Goal: Task Accomplishment & Management: Manage account settings

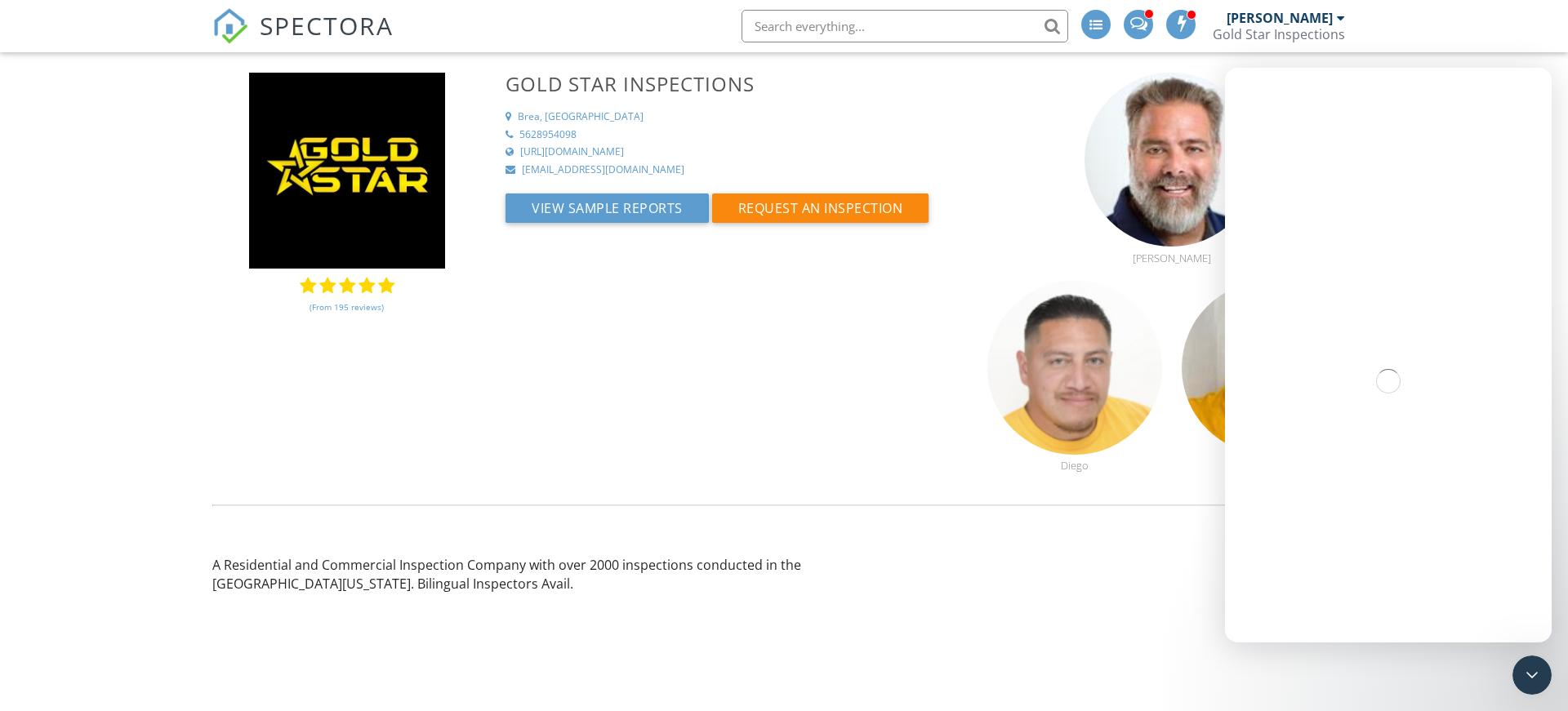
click at [297, 25] on span "SPECTORA" at bounding box center [327, 26] width 134 height 34
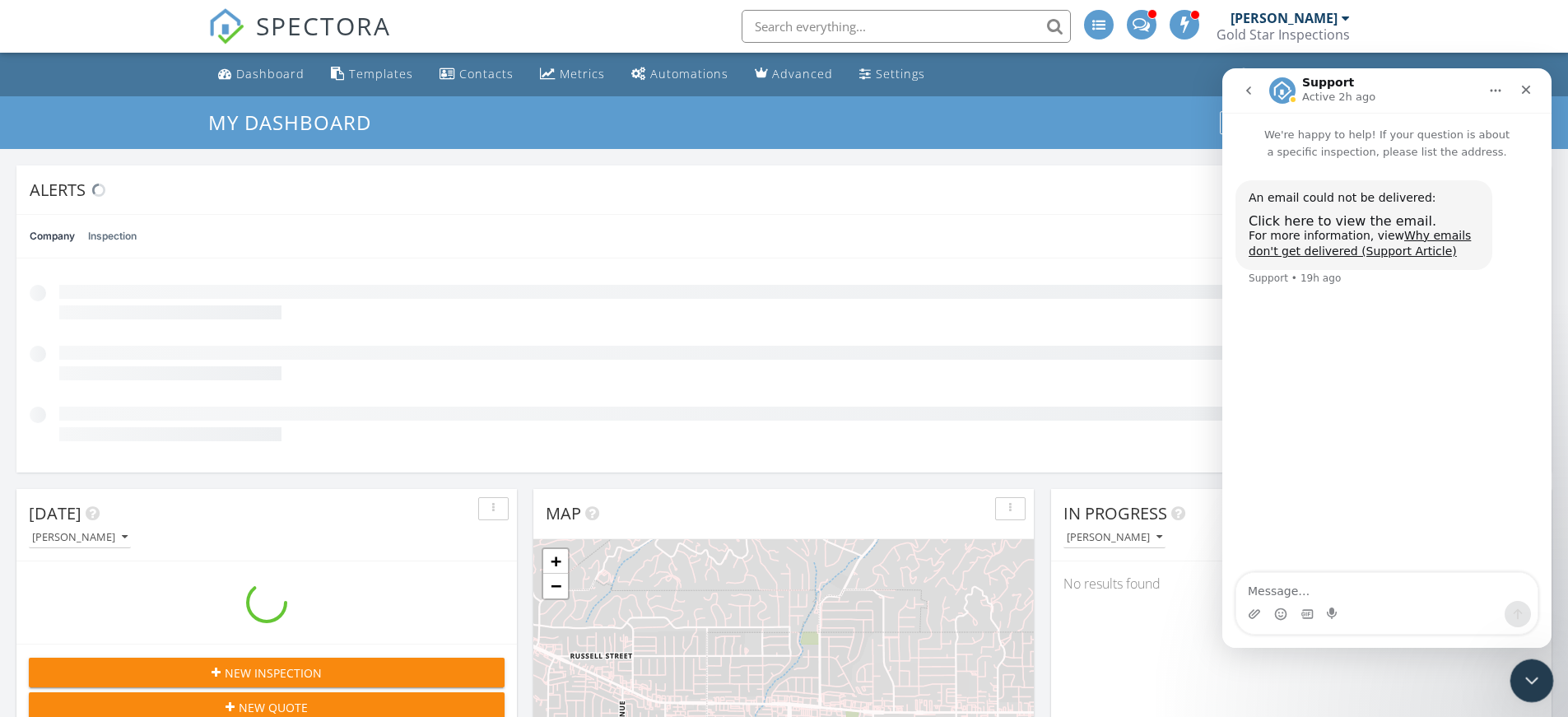
scroll to position [1525, 1593]
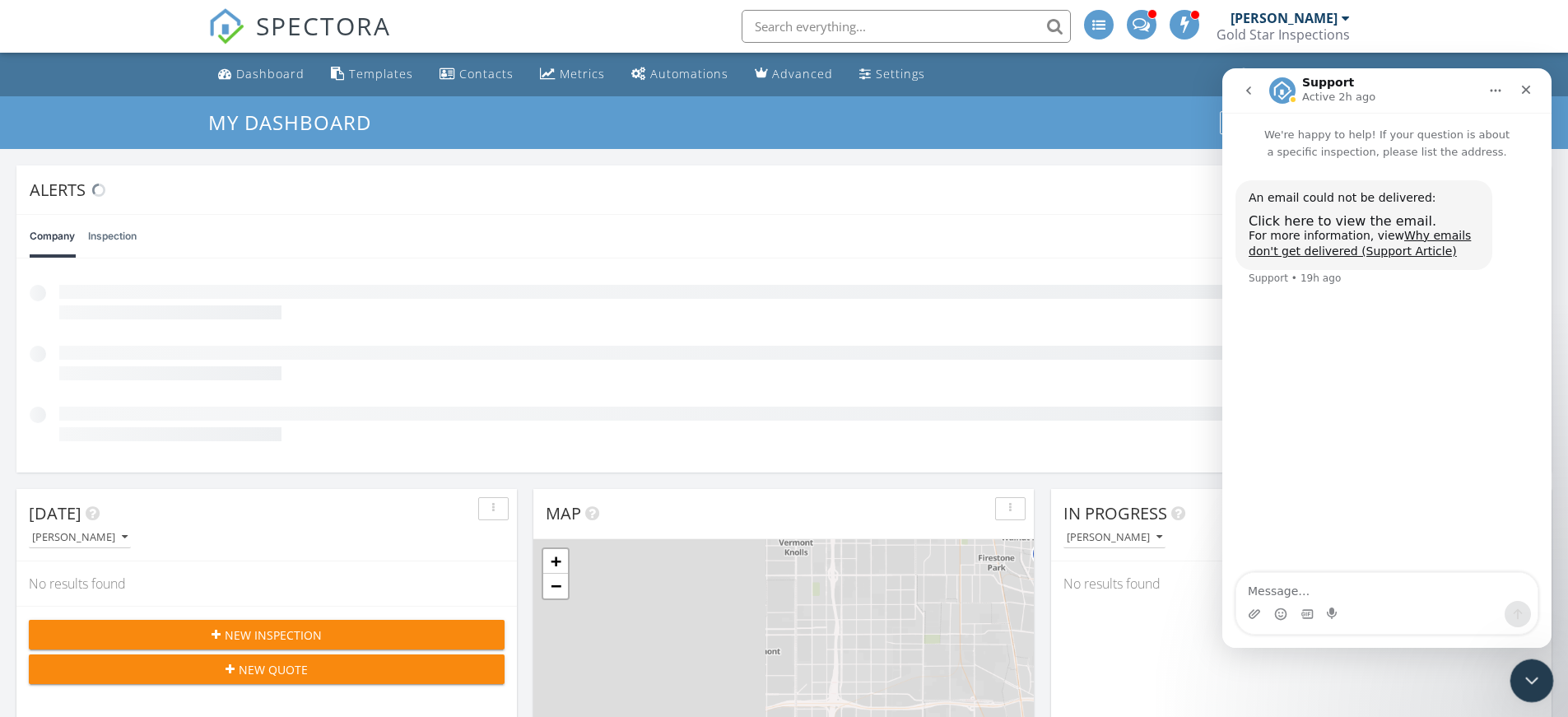
click at [1529, 681] on icon "Close Intercom Messenger" at bounding box center [1529, 678] width 12 height 7
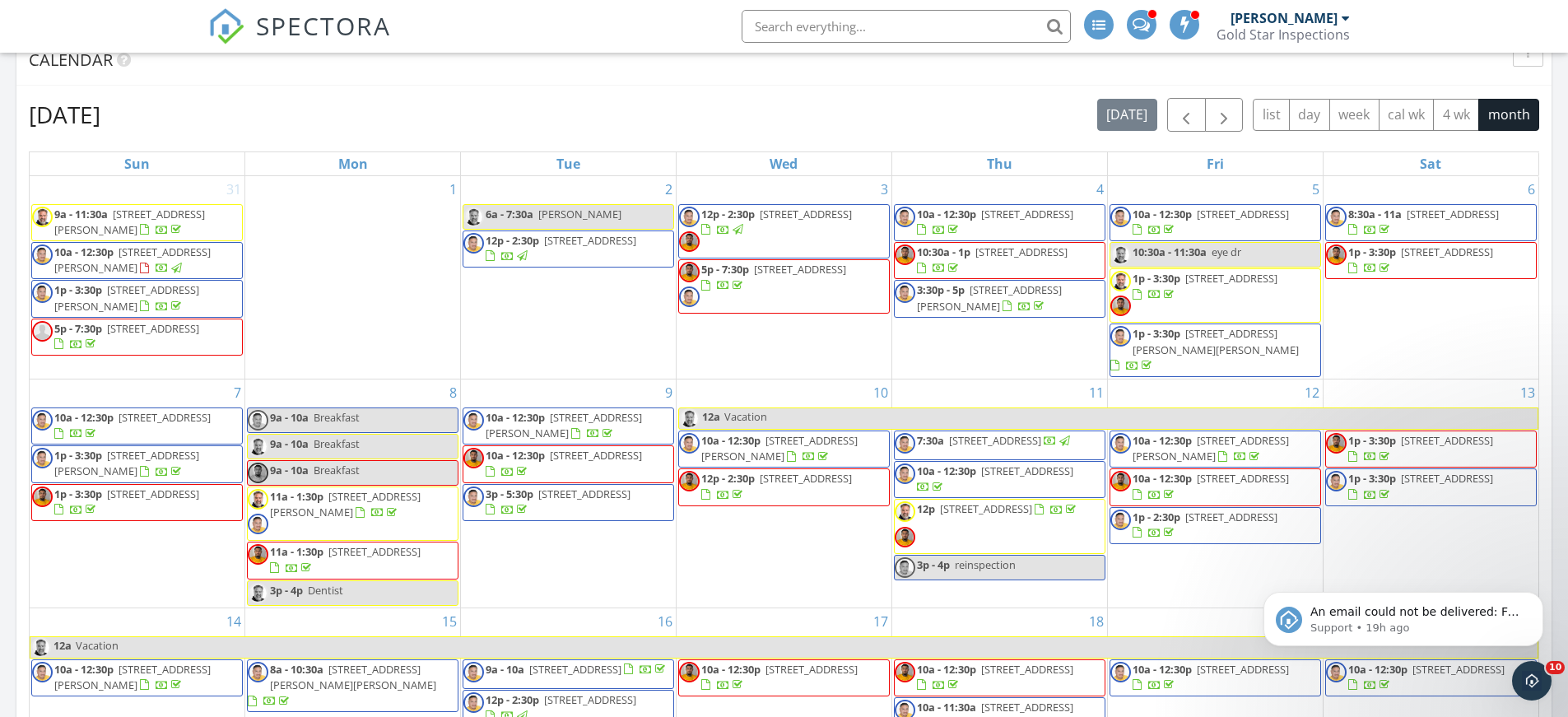
scroll to position [741, 0]
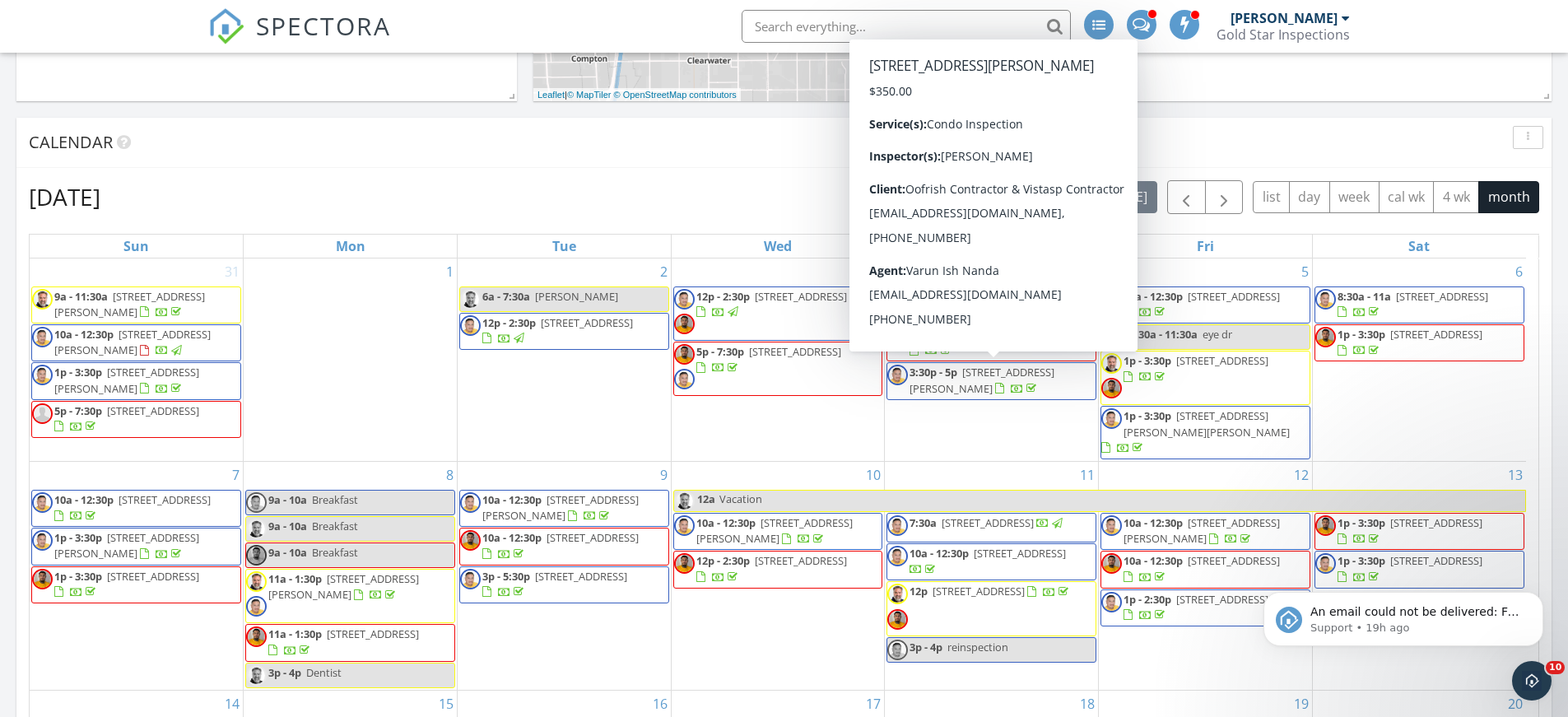
click at [1005, 378] on span "[STREET_ADDRESS][PERSON_NAME]" at bounding box center [981, 381] width 144 height 31
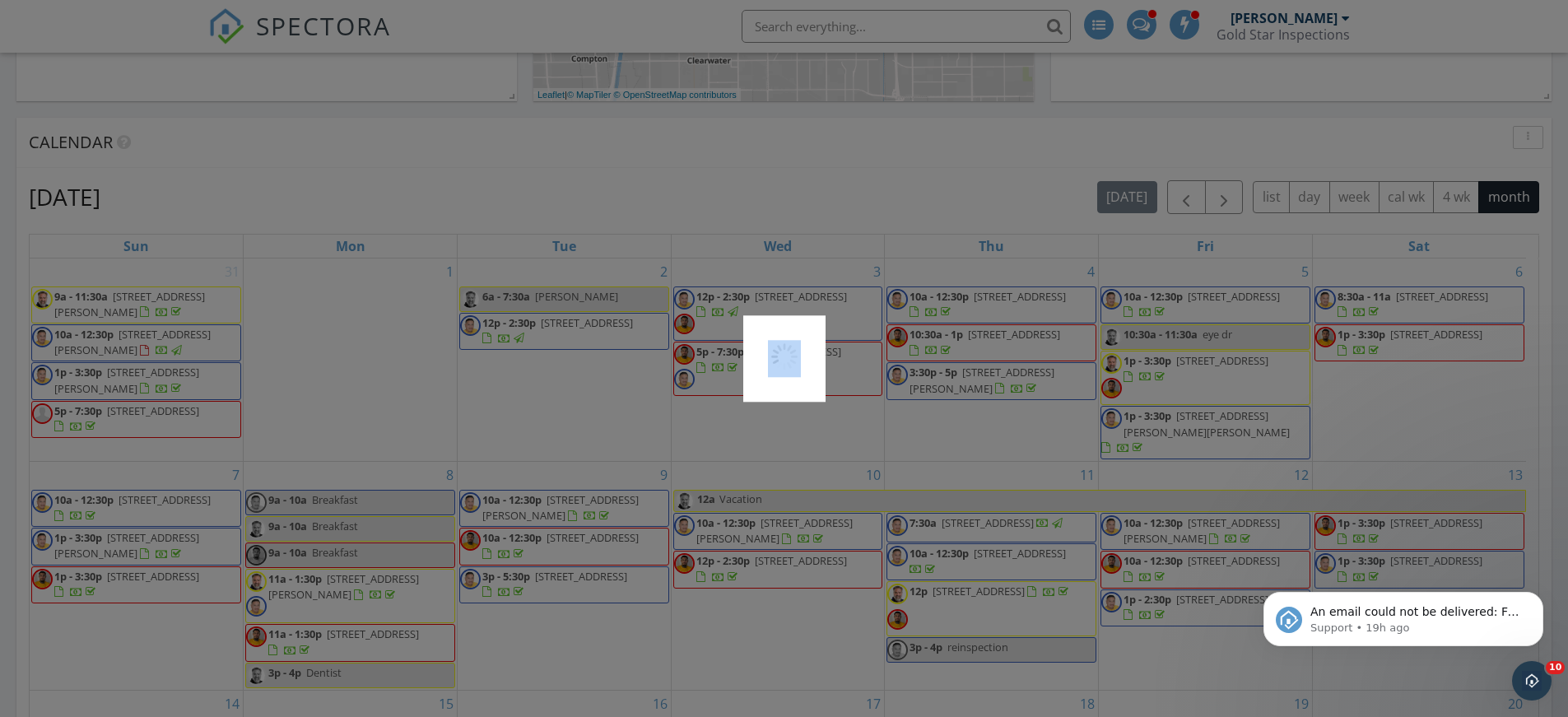
click at [1004, 377] on div at bounding box center [784, 358] width 1568 height 717
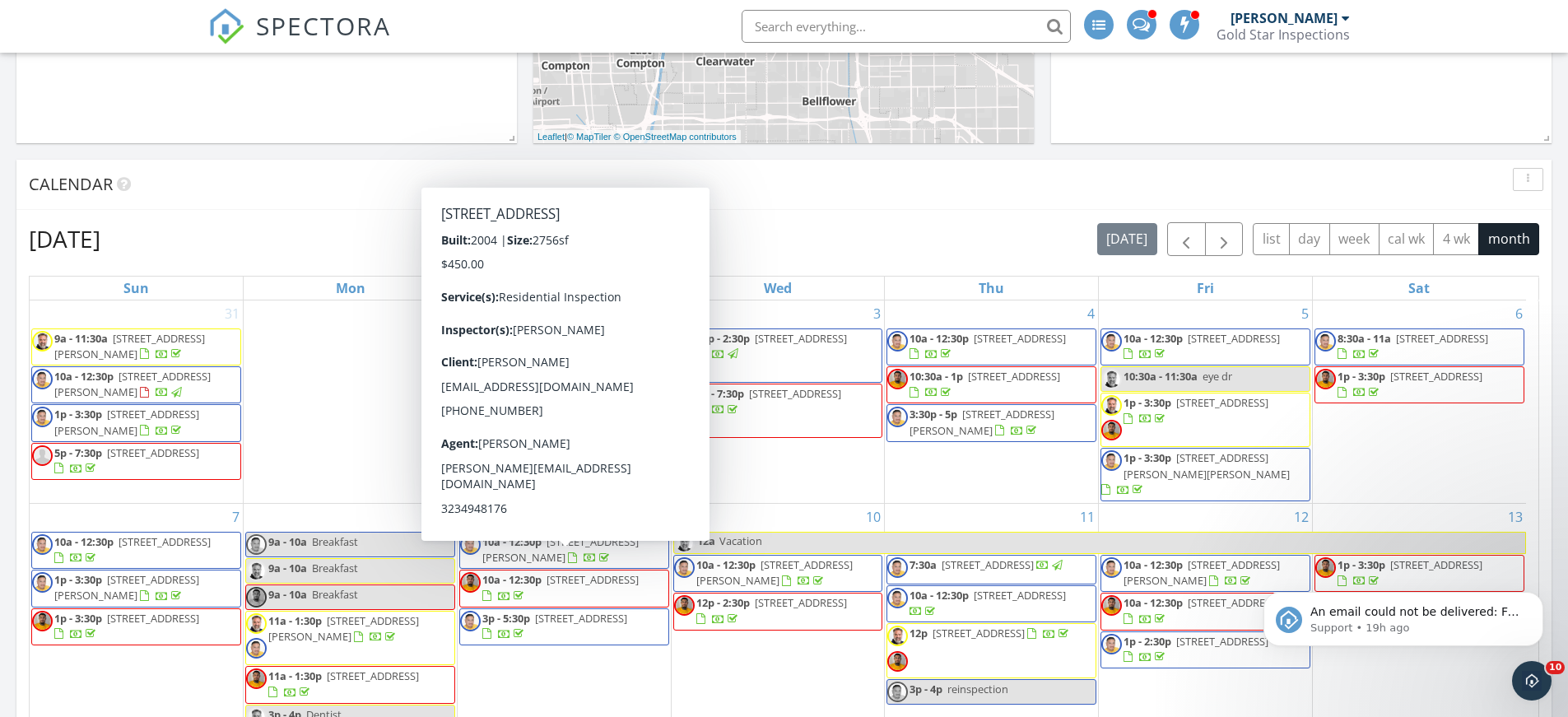
scroll to position [617, 0]
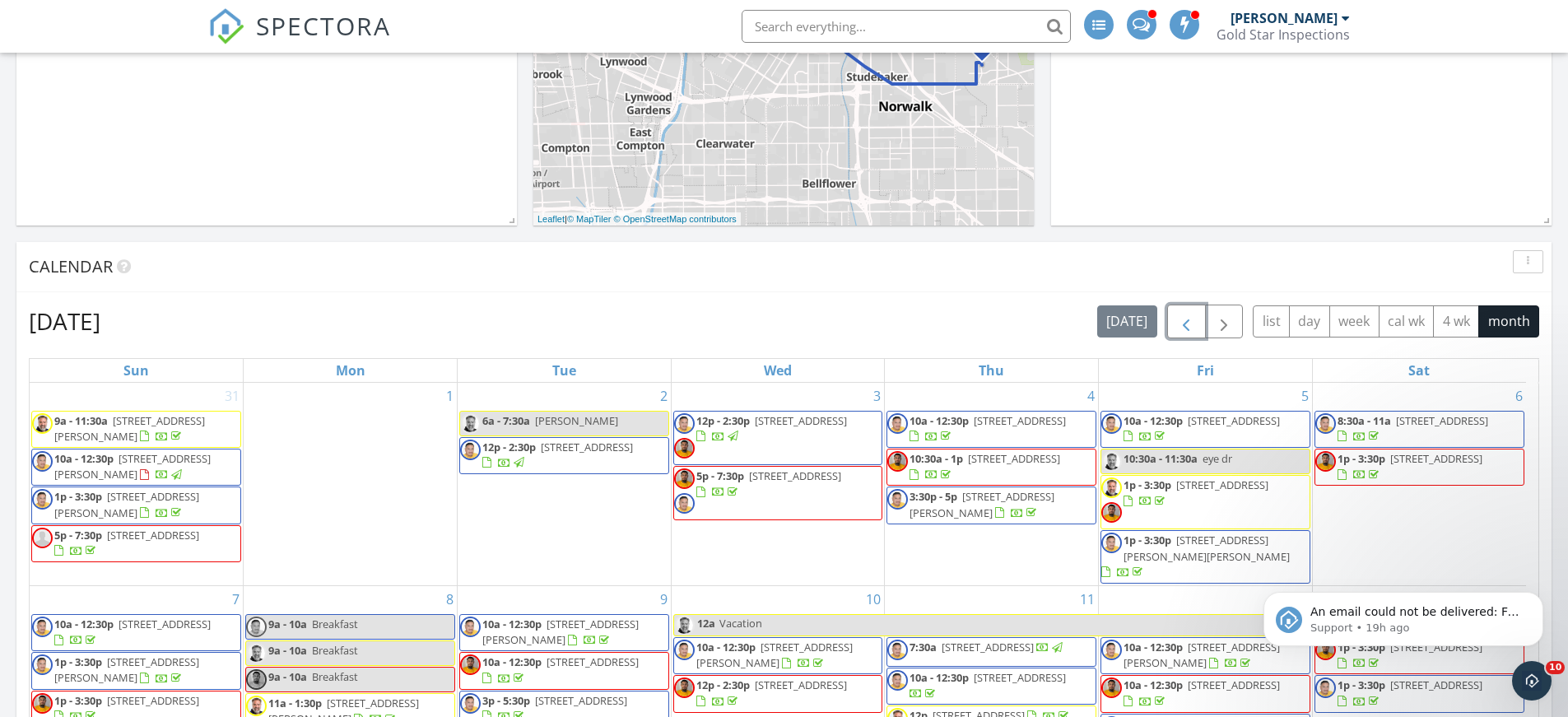
drag, startPoint x: 1185, startPoint y: 320, endPoint x: 1174, endPoint y: 318, distance: 11.2
click at [1183, 320] on span "button" at bounding box center [1186, 322] width 20 height 20
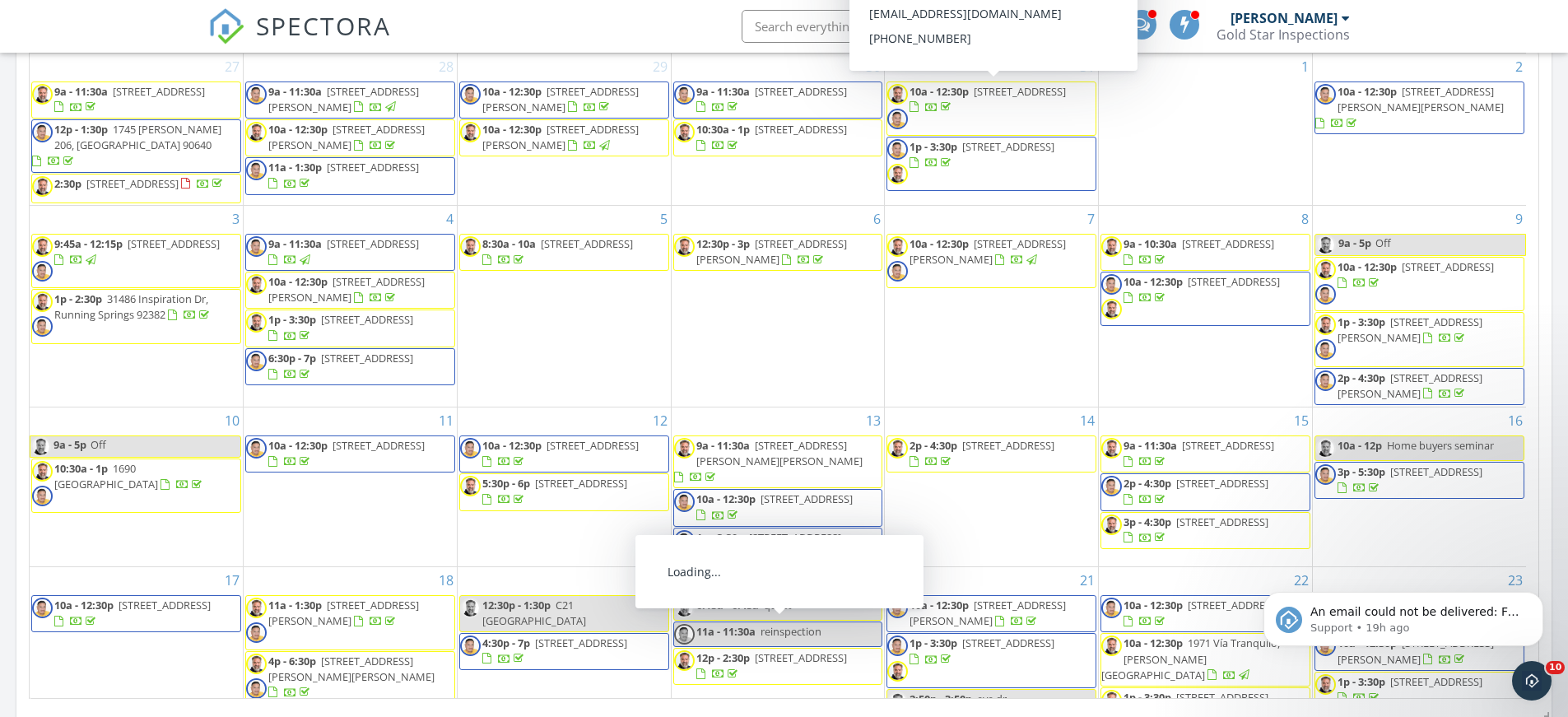
scroll to position [535, 0]
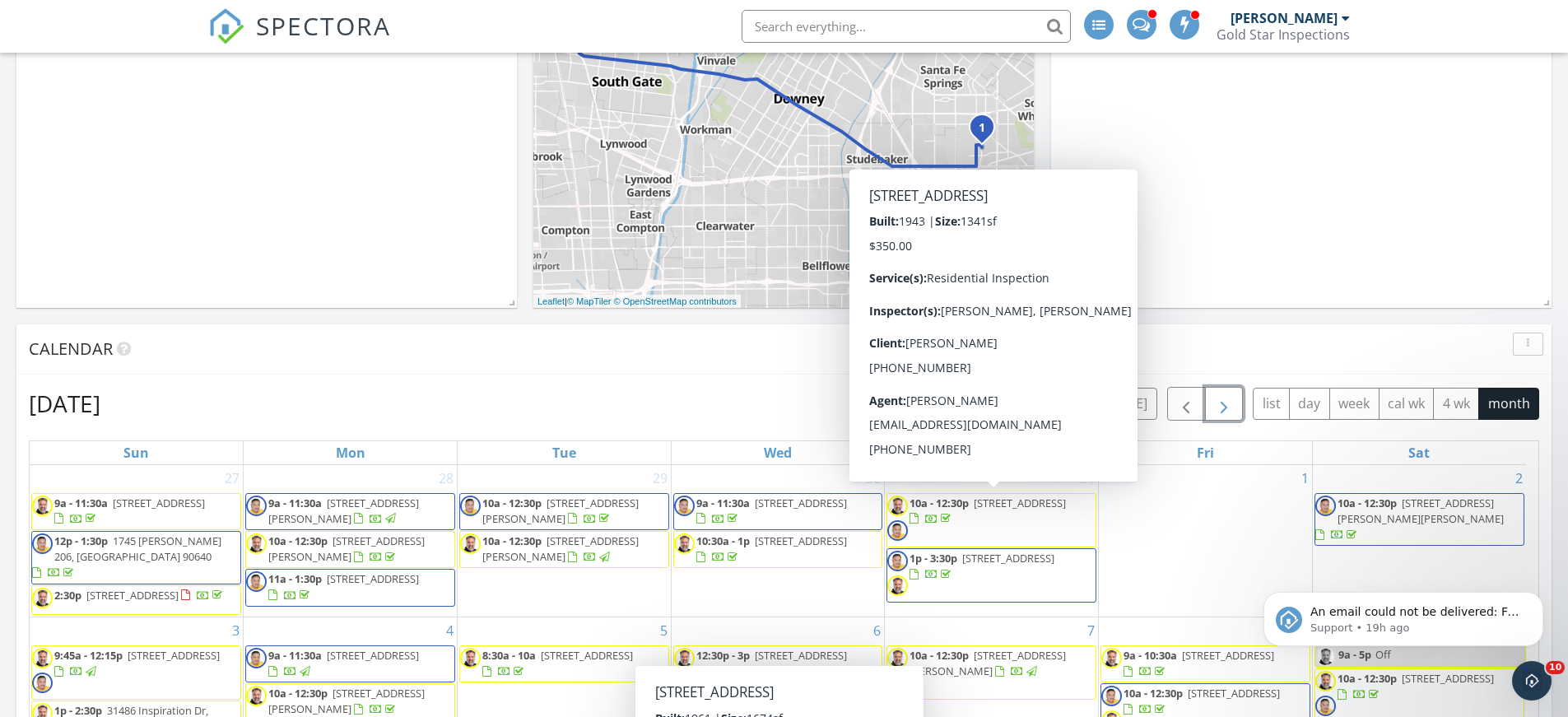
click at [1220, 402] on span "button" at bounding box center [1223, 404] width 20 height 20
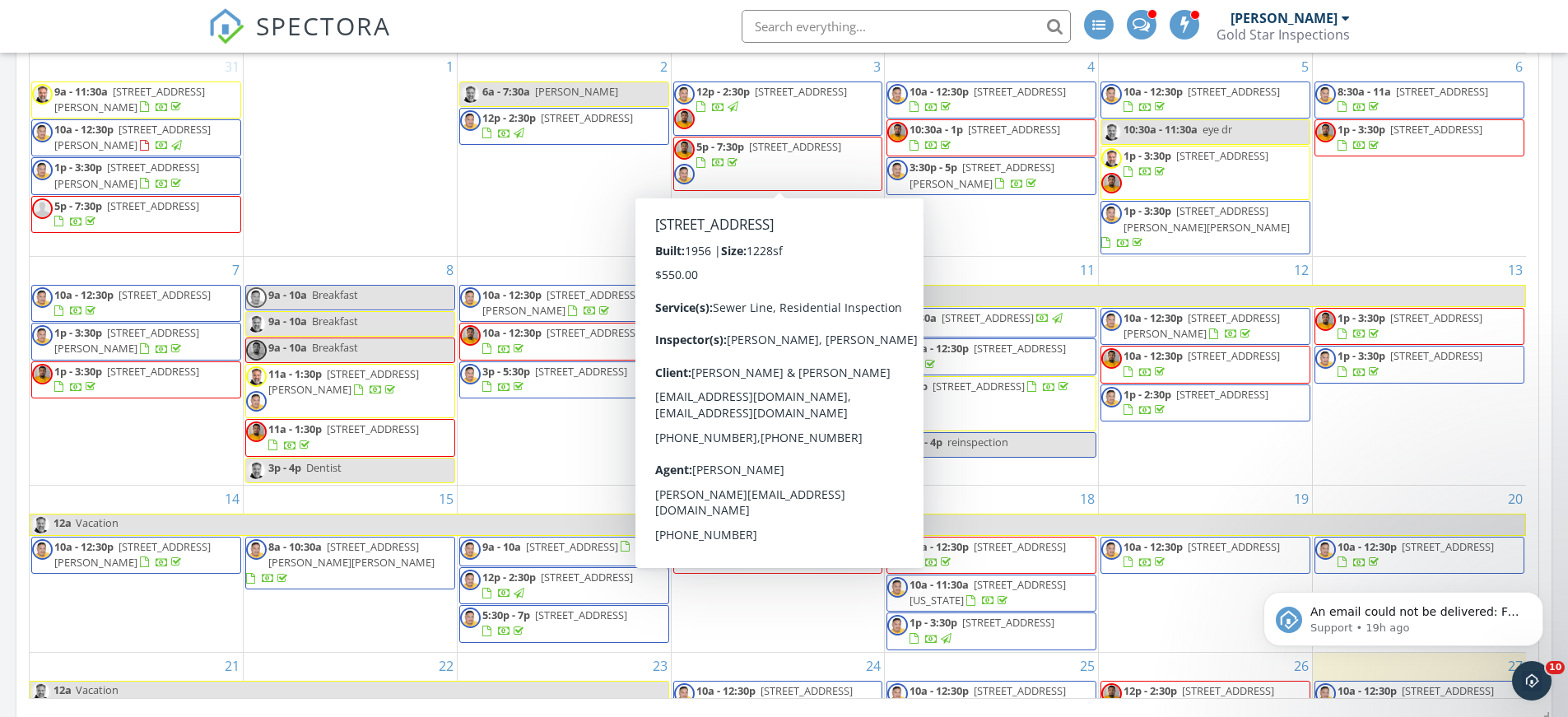
scroll to position [863, 0]
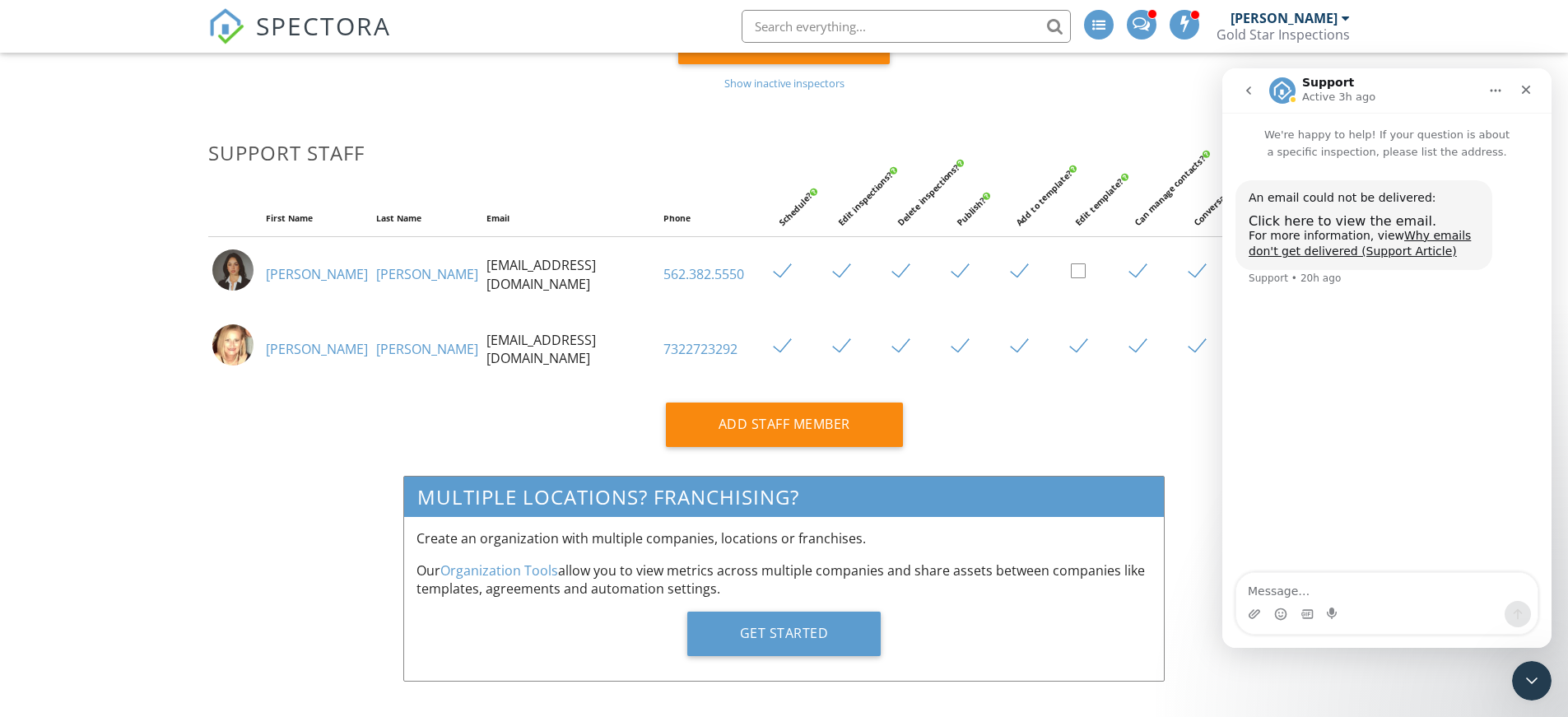
click at [285, 26] on span "SPECTORA" at bounding box center [324, 26] width 135 height 35
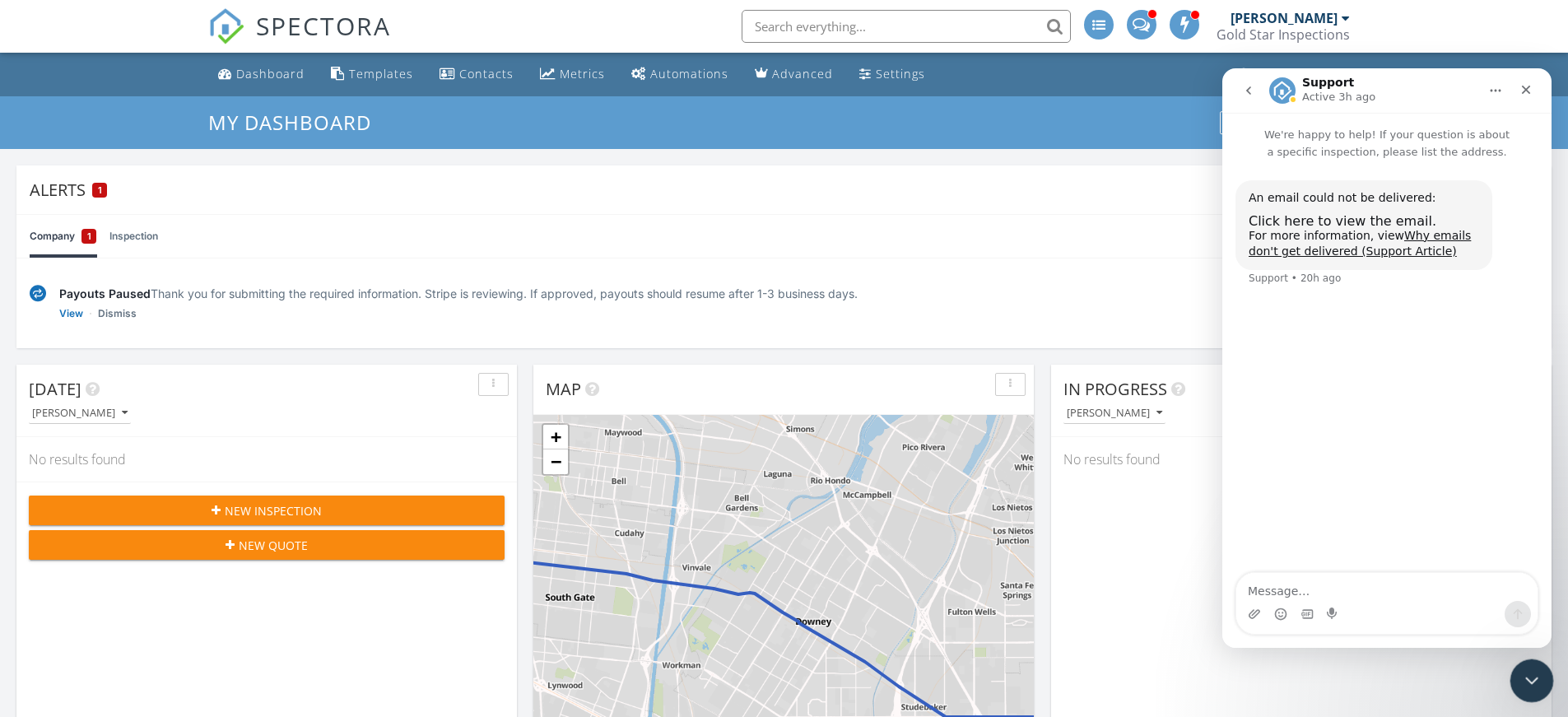
click at [1519, 675] on icon "Close Intercom Messenger" at bounding box center [1529, 678] width 20 height 20
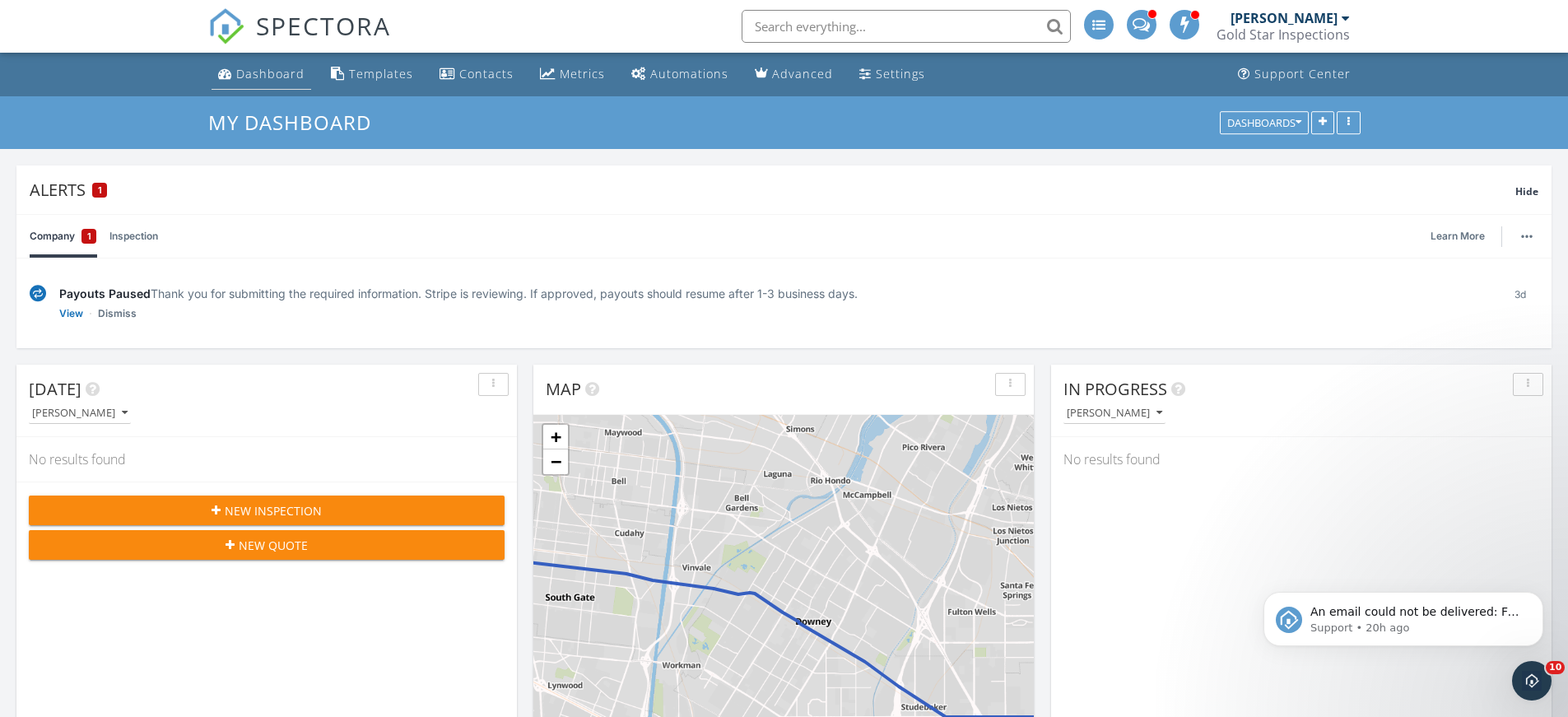
click at [257, 70] on div "Dashboard" at bounding box center [270, 73] width 68 height 15
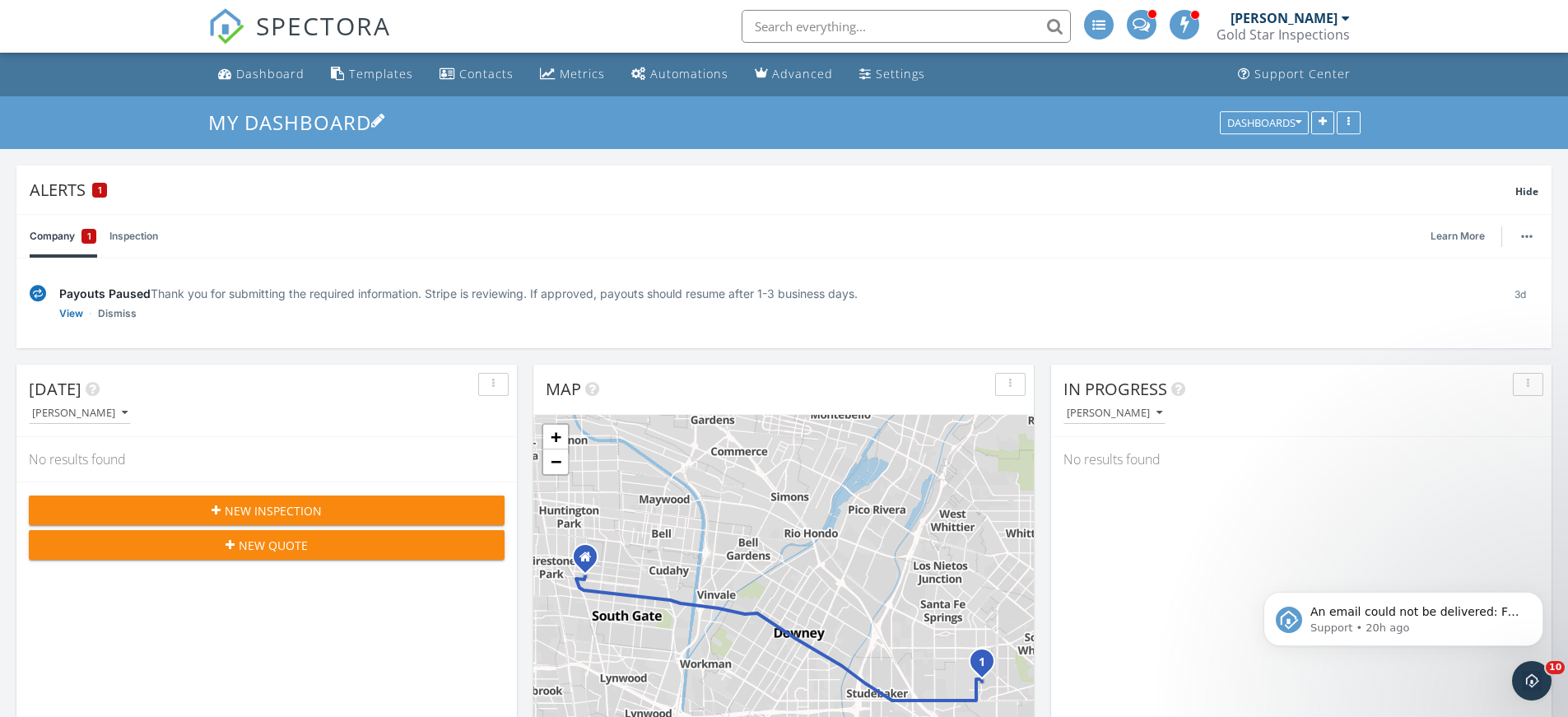
click at [283, 115] on link "My Dashboard" at bounding box center [297, 122] width 177 height 27
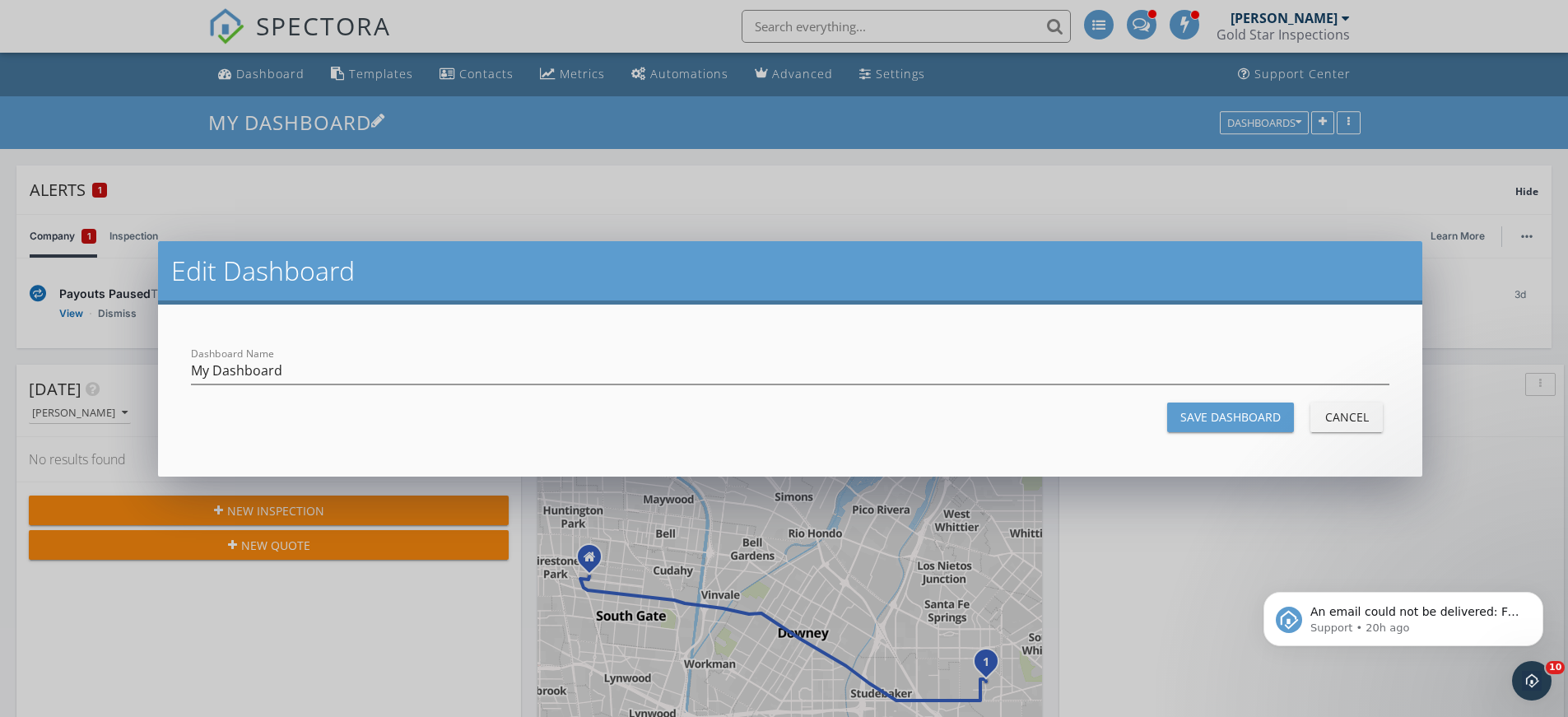
scroll to position [1525, 1606]
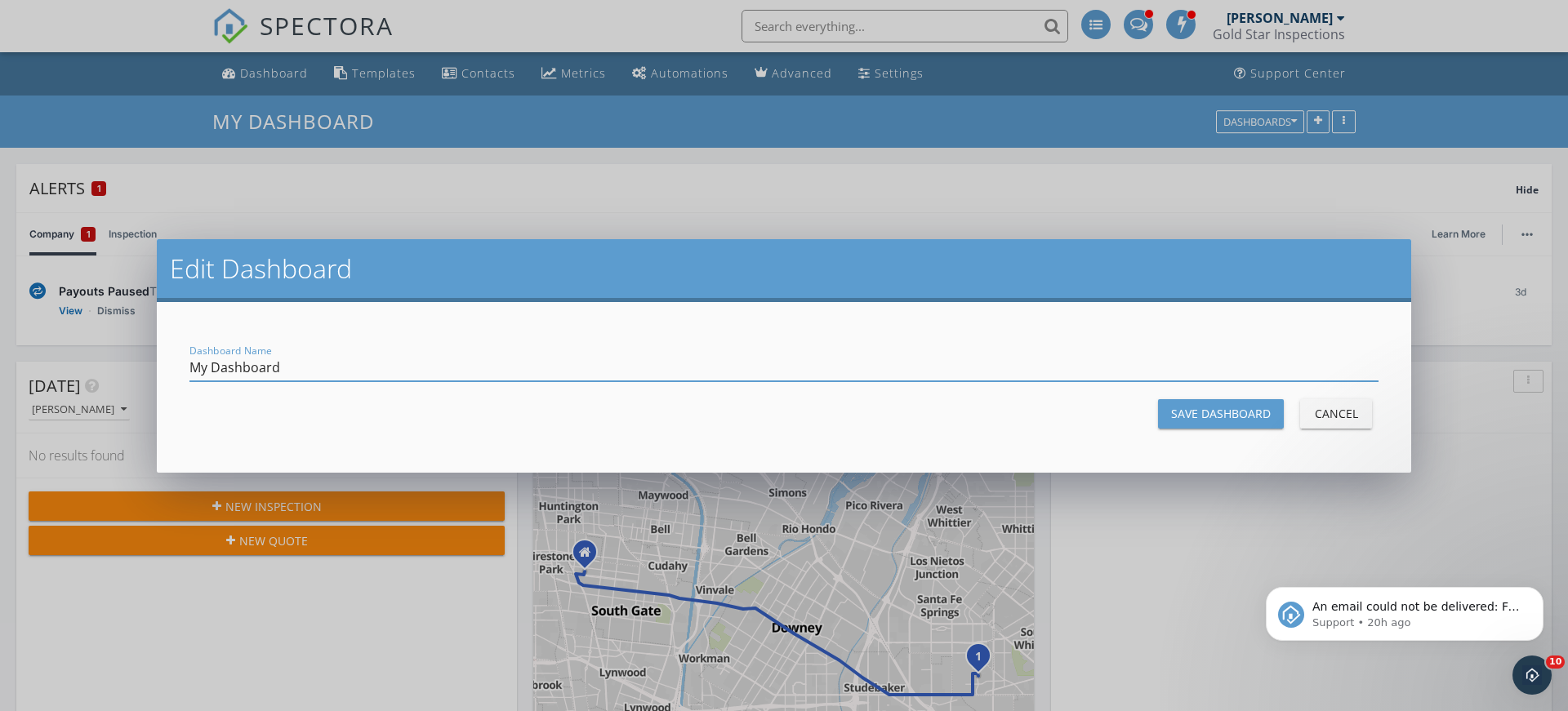
click at [1344, 414] on div "Cancel" at bounding box center [1336, 414] width 46 height 17
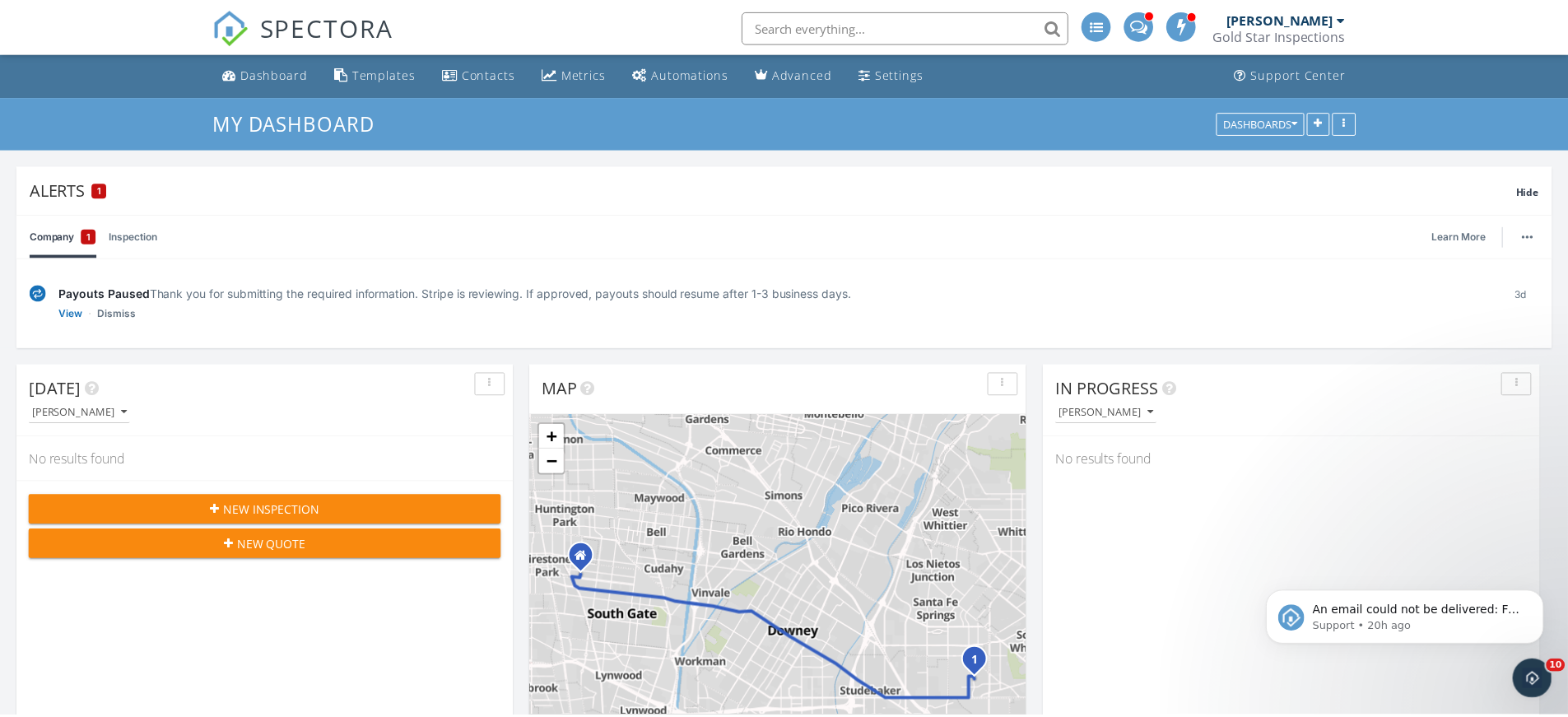
scroll to position [1525, 1593]
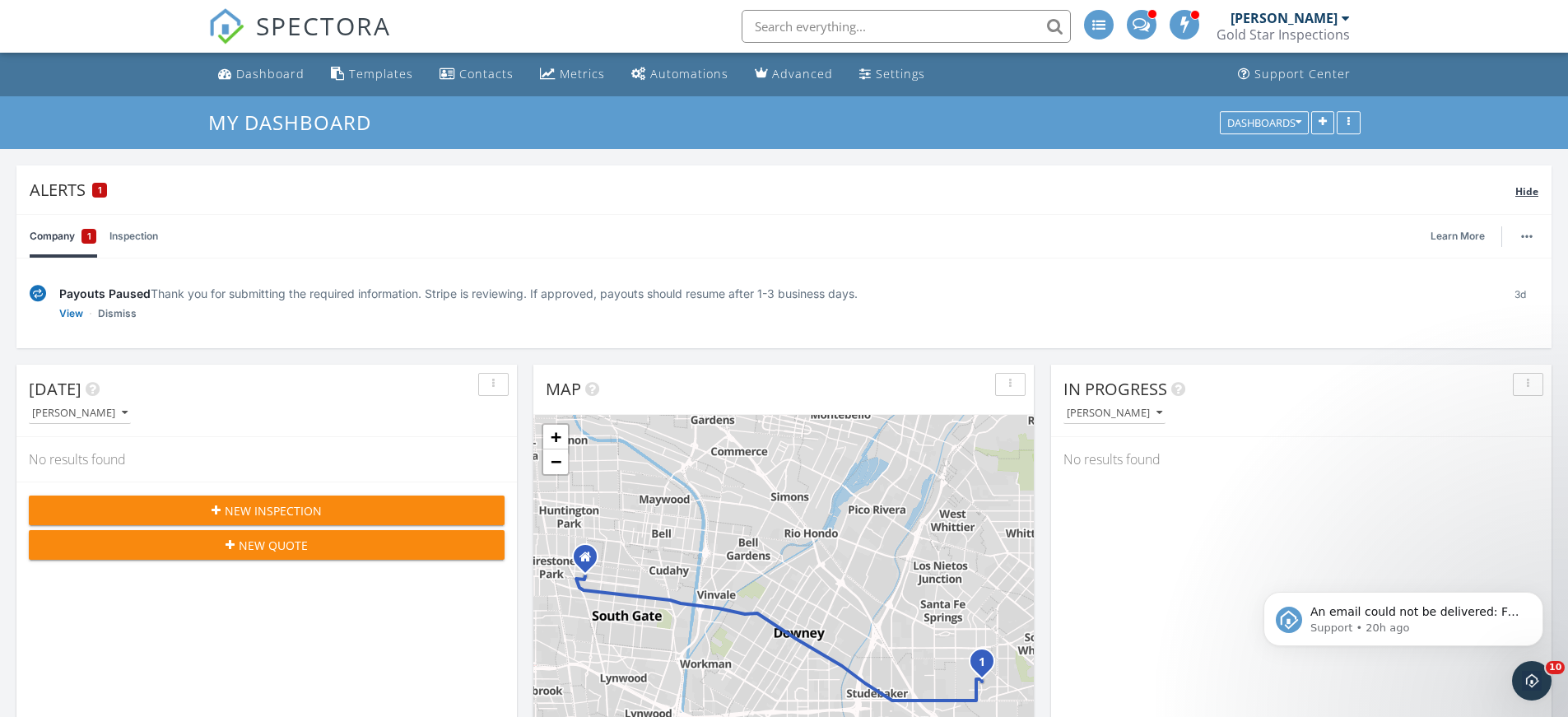
click at [1526, 189] on span "Hide" at bounding box center [1527, 191] width 23 height 14
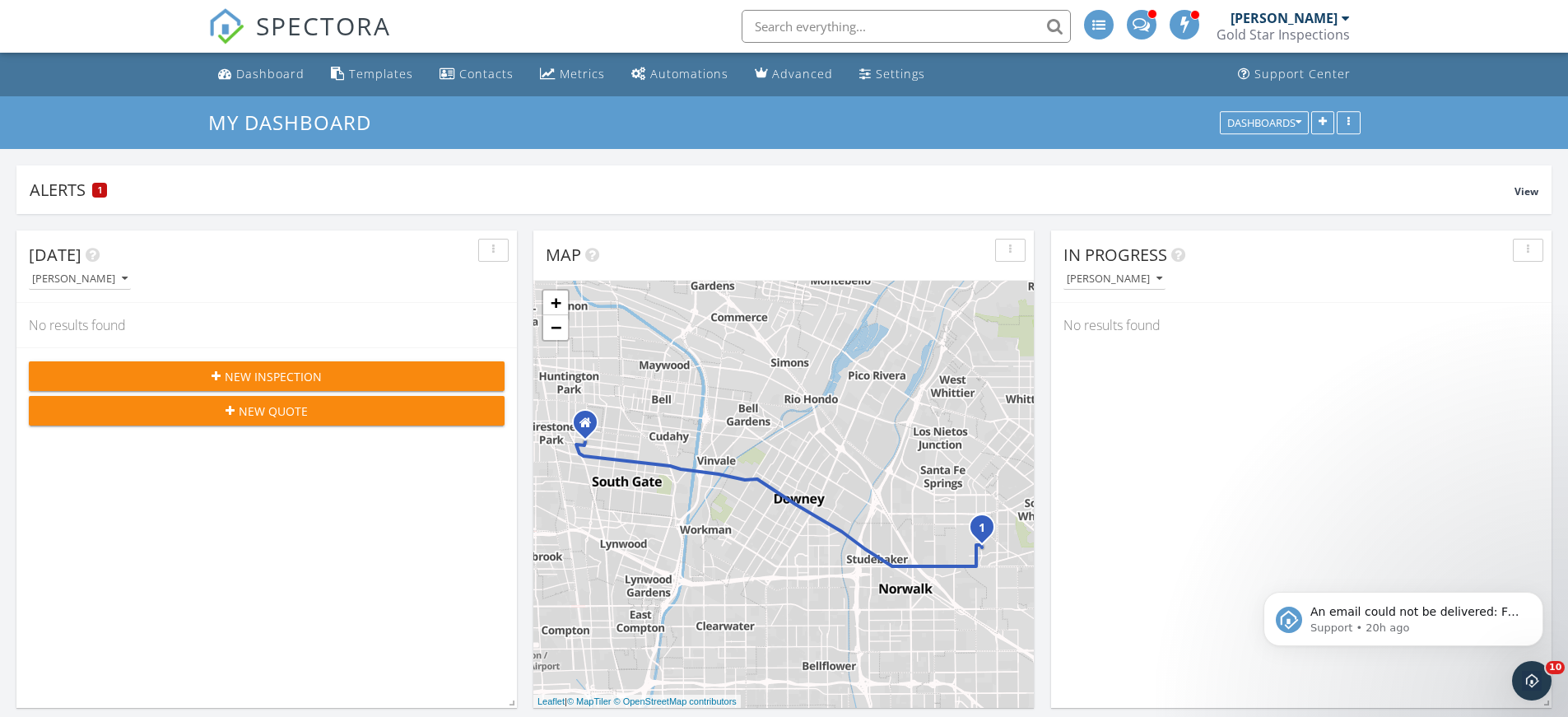
click at [831, 14] on input "text" at bounding box center [906, 26] width 329 height 33
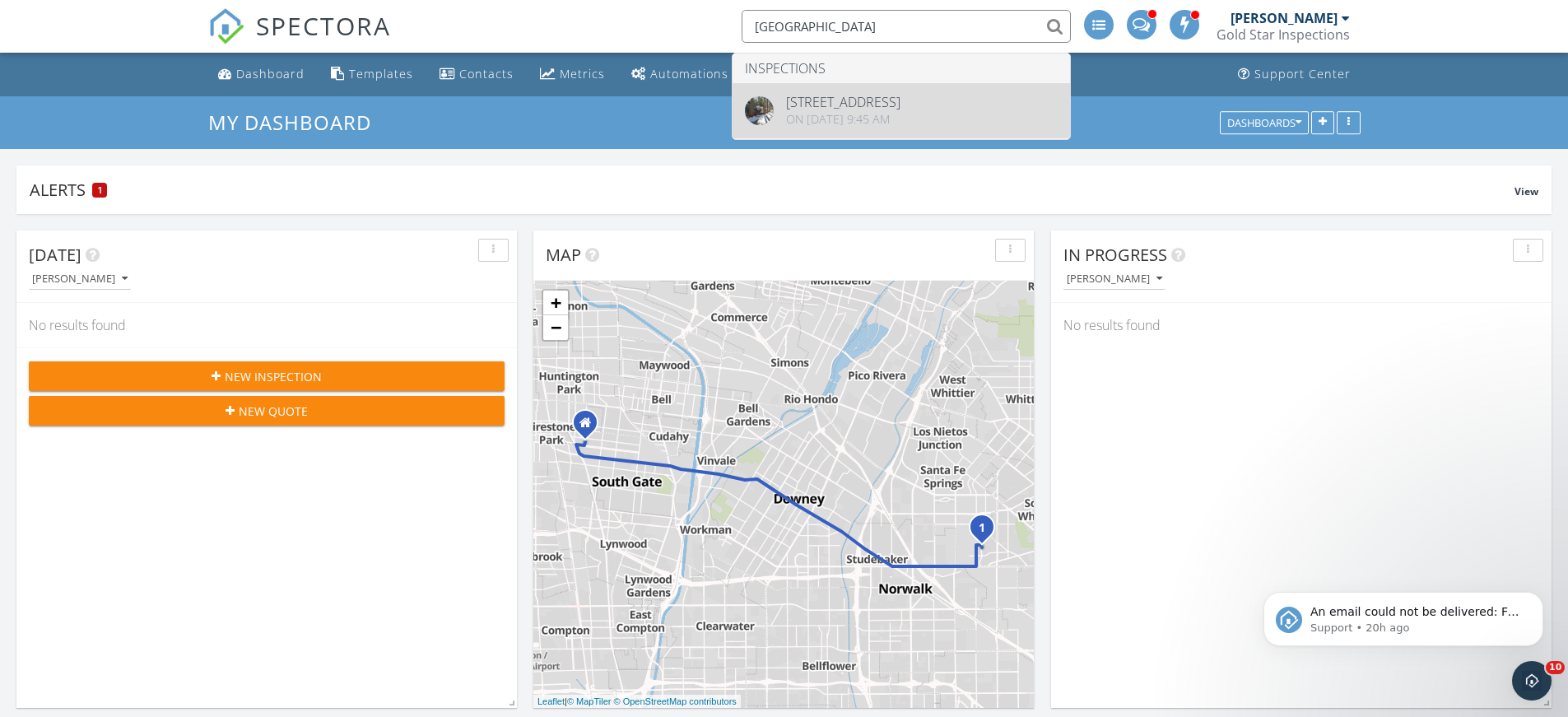
type input "lake arrowhead"
